Goal: Task Accomplishment & Management: Manage account settings

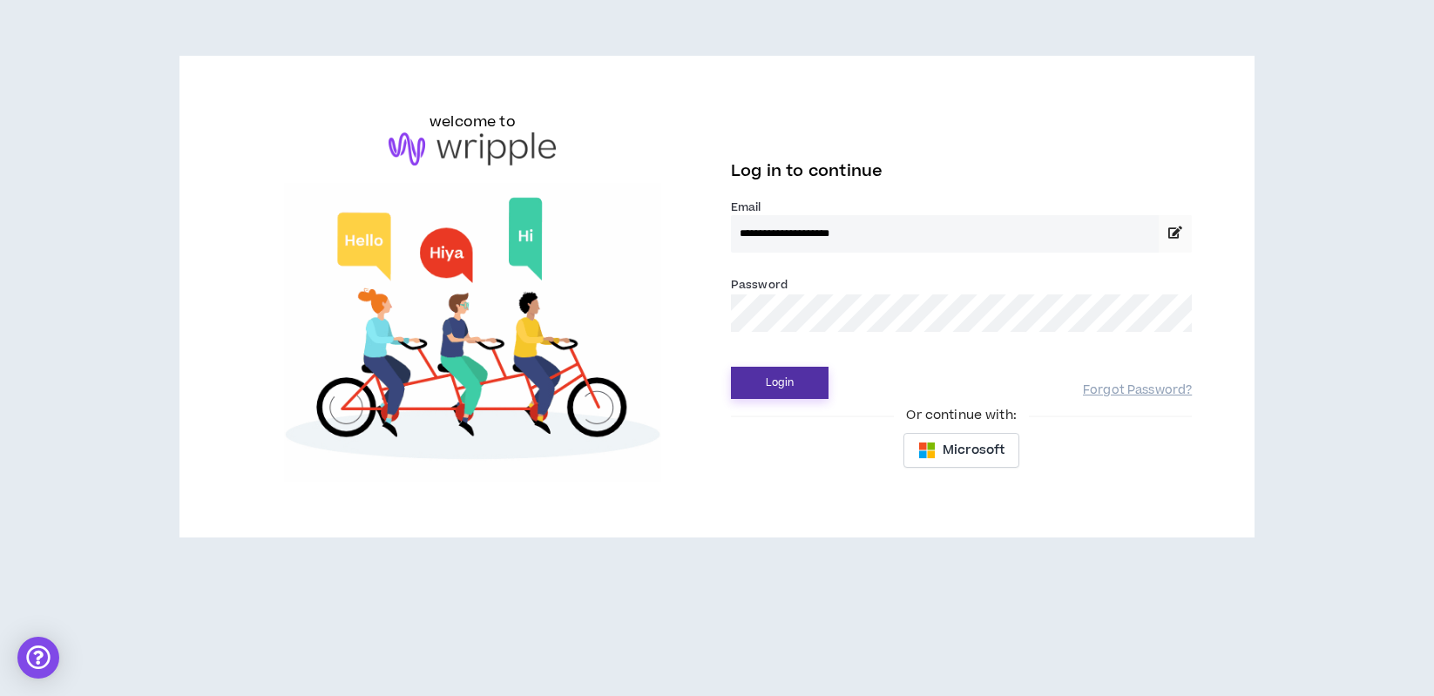
click at [779, 388] on button "Login" at bounding box center [780, 383] width 98 height 32
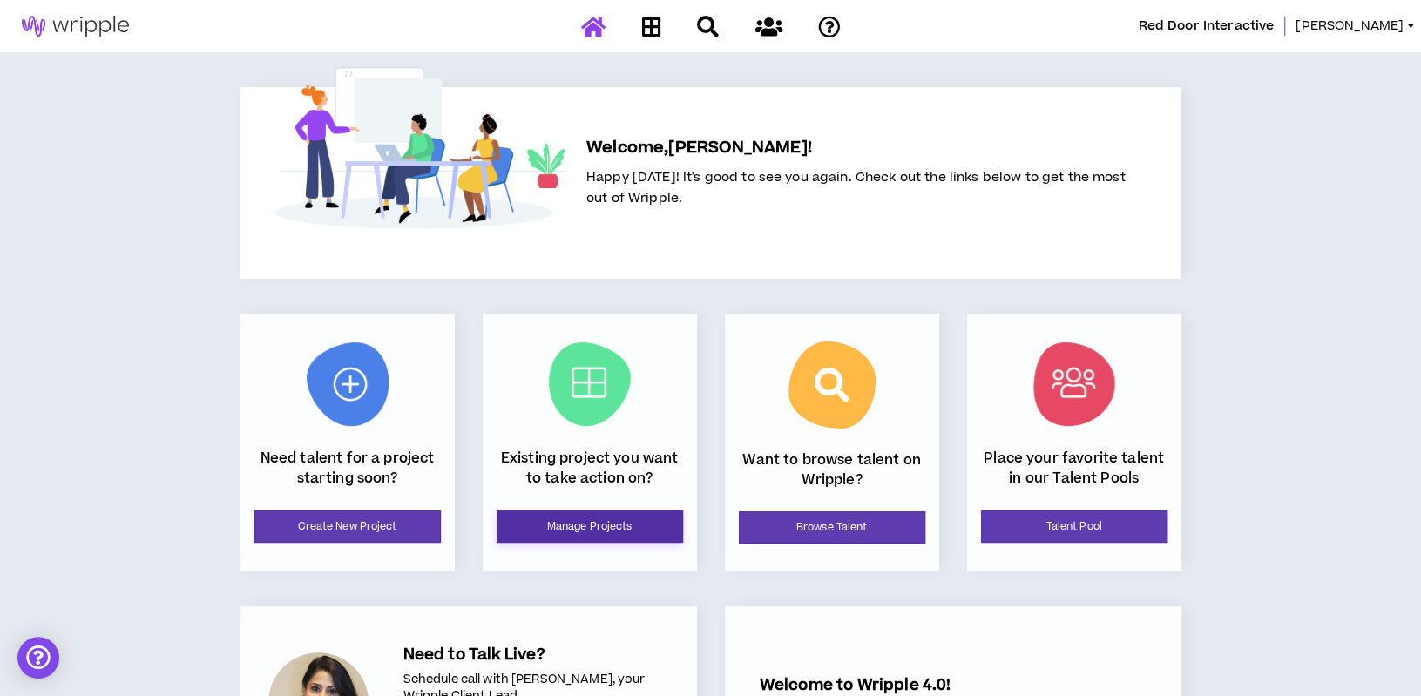
click at [556, 529] on link "Manage Projects" at bounding box center [589, 526] width 186 height 32
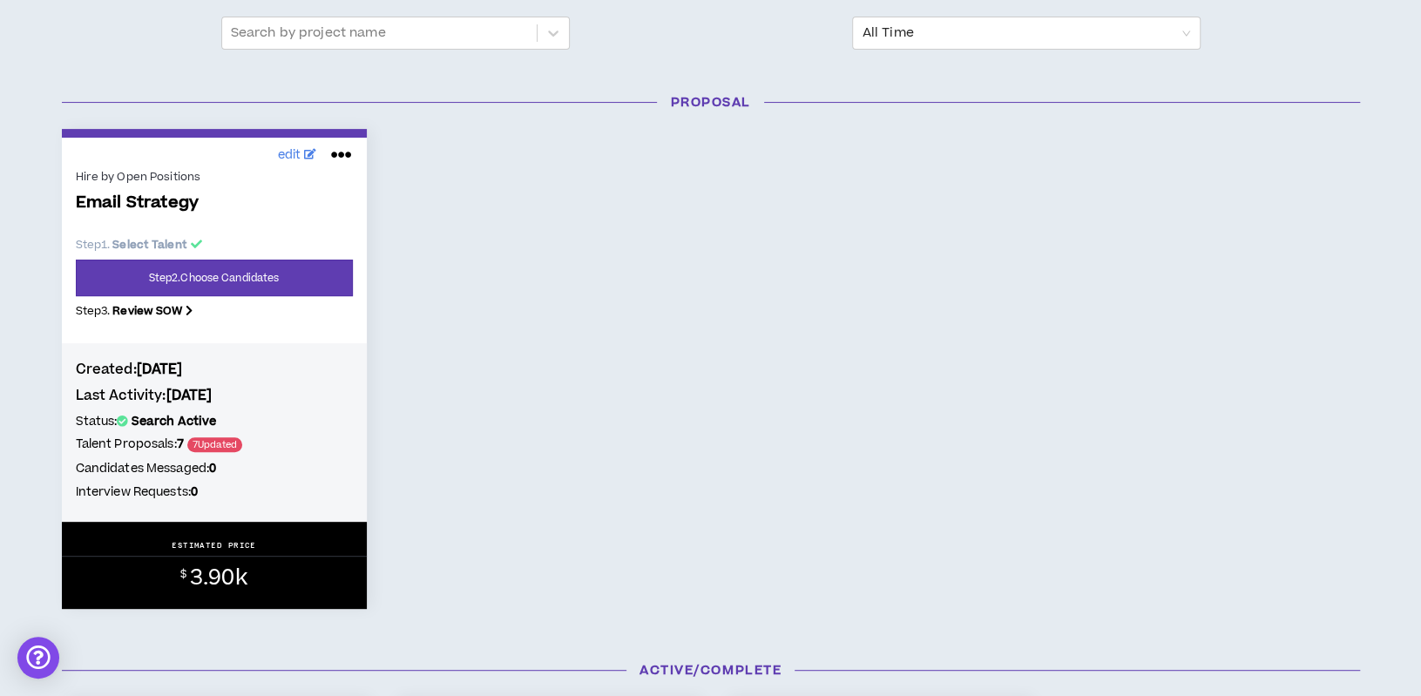
scroll to position [199, 0]
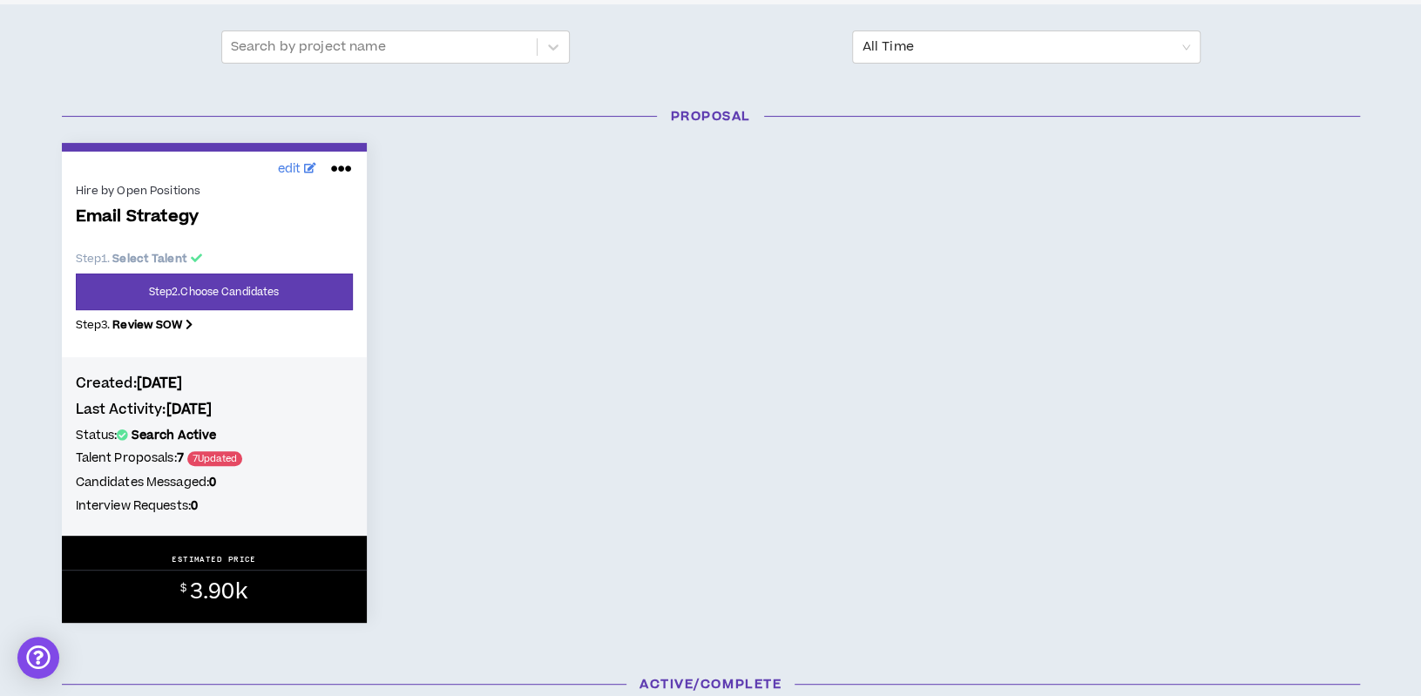
click at [194, 562] on p "ESTIMATED PRICE" at bounding box center [214, 559] width 84 height 10
click at [300, 170] on span "edit" at bounding box center [289, 169] width 24 height 18
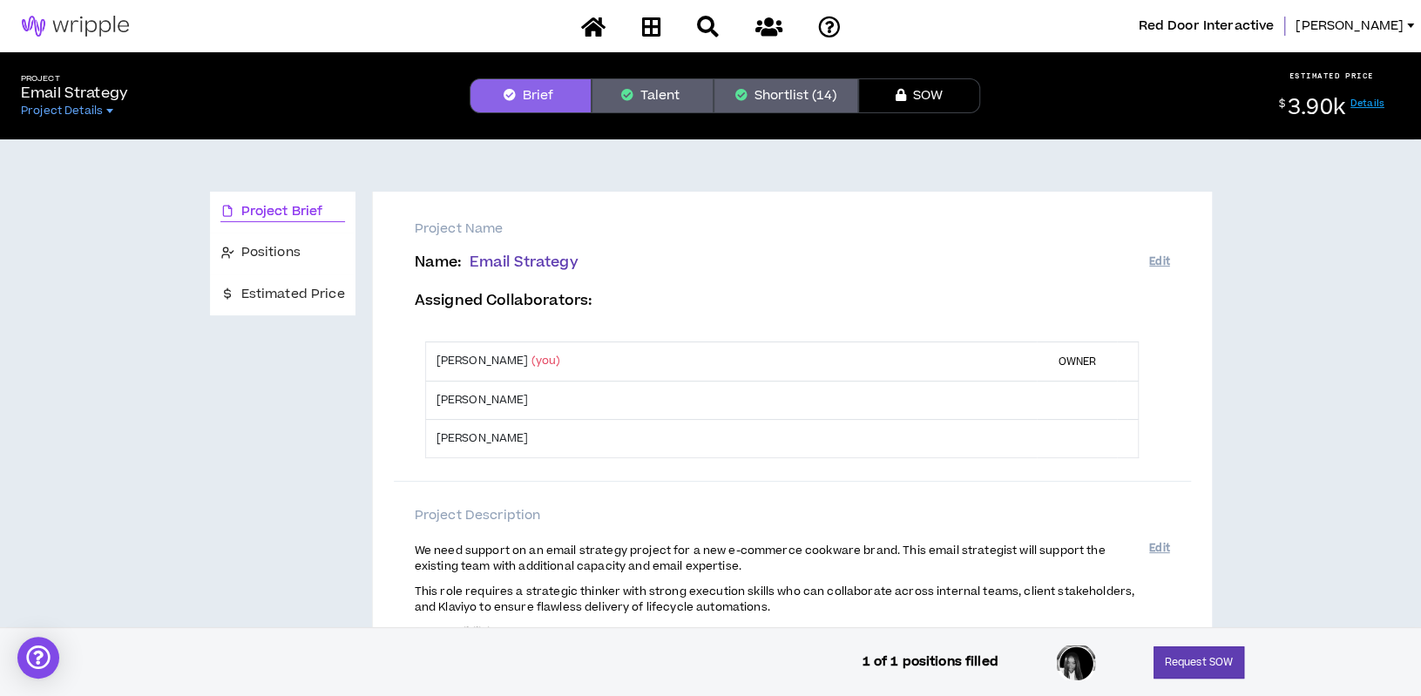
click at [1369, 104] on link "Details" at bounding box center [1367, 103] width 34 height 13
